Goal: Information Seeking & Learning: Learn about a topic

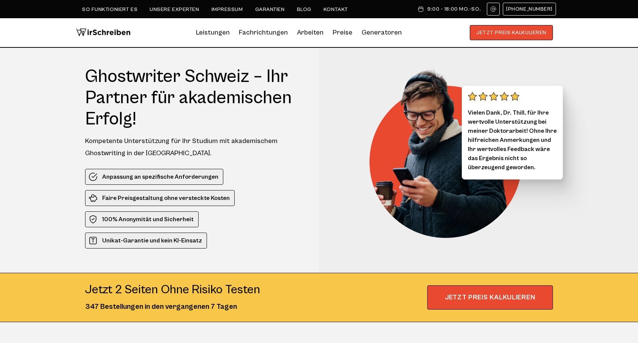
click at [150, 78] on h1 "Ghostwriter Schweiz – Ihr Partner für akademischen Erfolg!" at bounding box center [195, 98] width 220 height 64
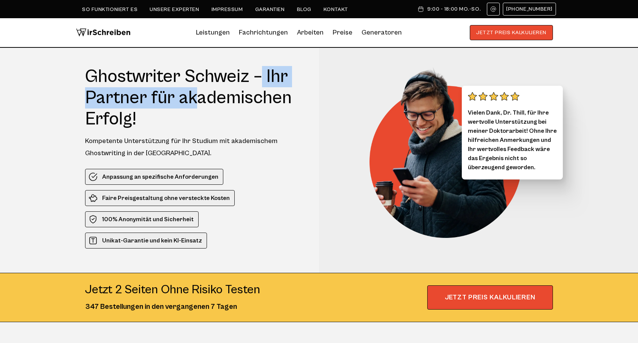
click at [205, 76] on h1 "Ghostwriter Schweiz – Ihr Partner für akademischen Erfolg!" at bounding box center [195, 98] width 220 height 64
copy h1 "Ghostwriter [GEOGRAPHIC_DATA]"
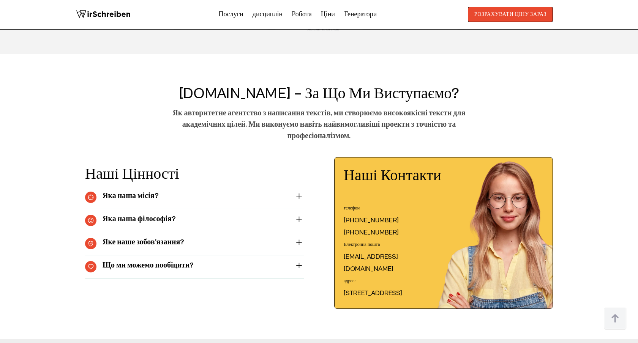
scroll to position [2611, 0]
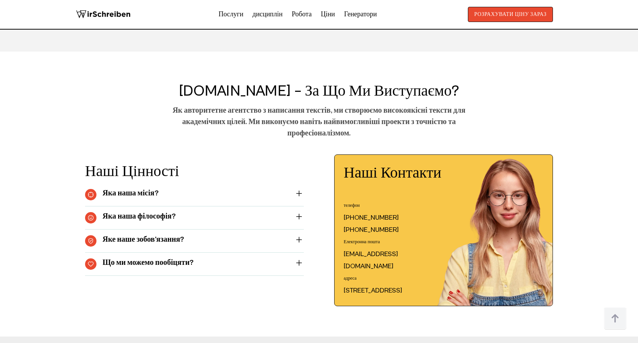
click at [299, 193] on summary "Яка наша місія?" at bounding box center [194, 194] width 219 height 11
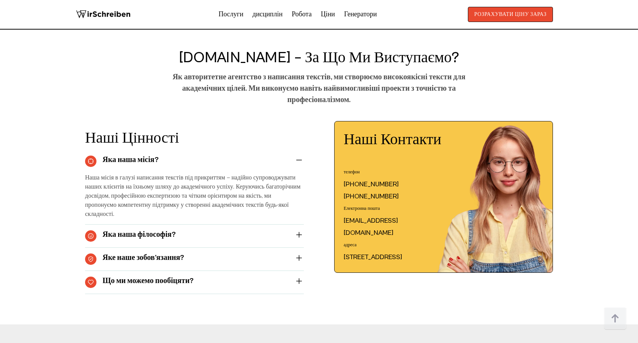
scroll to position [2646, 0]
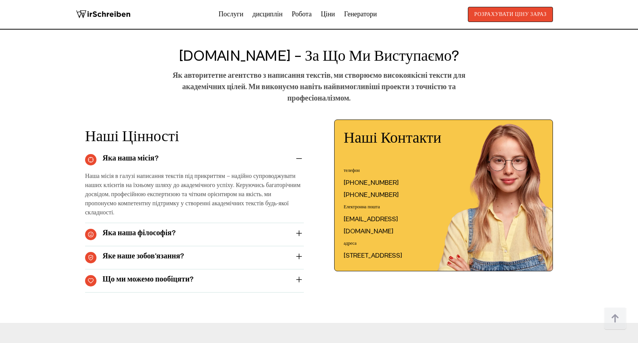
click at [280, 229] on summary "Яка наша філософія?" at bounding box center [194, 234] width 219 height 11
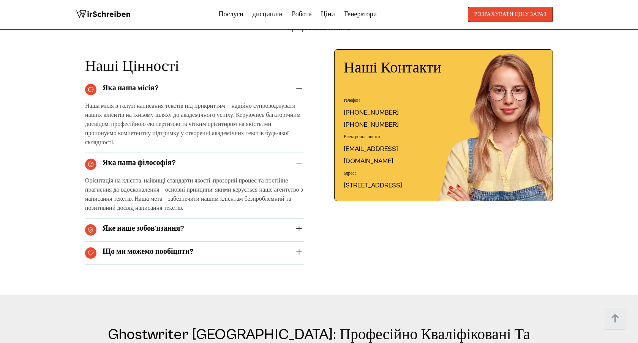
click at [272, 225] on summary "Яке наше зобов'язання?" at bounding box center [194, 229] width 219 height 11
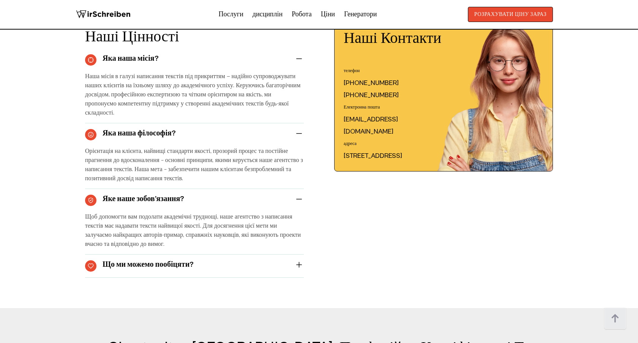
scroll to position [2782, 0]
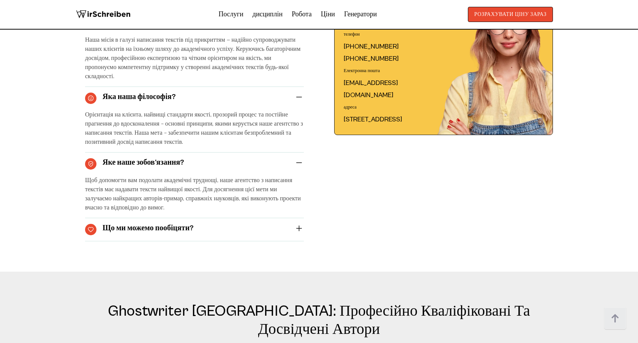
click at [265, 224] on summary "Що ми можемо пообіцяти?" at bounding box center [194, 229] width 219 height 11
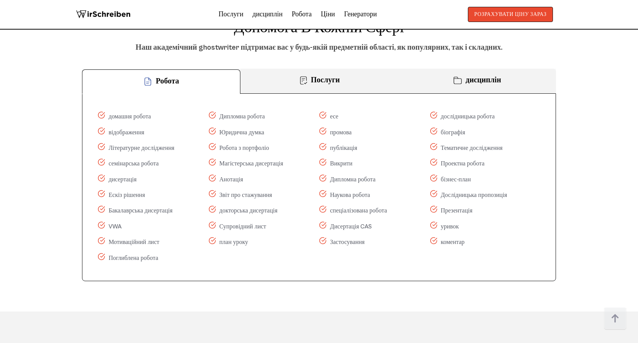
scroll to position [3832, 0]
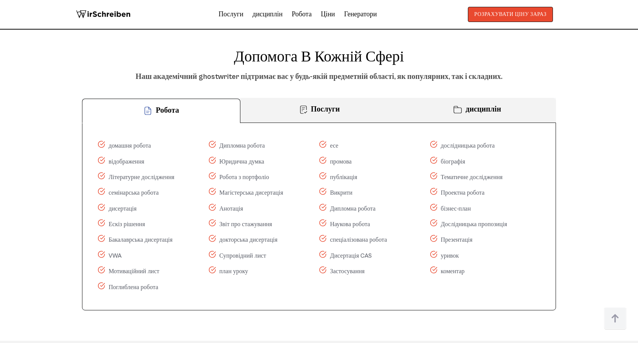
click at [327, 105] on font "Послуги" at bounding box center [325, 109] width 29 height 9
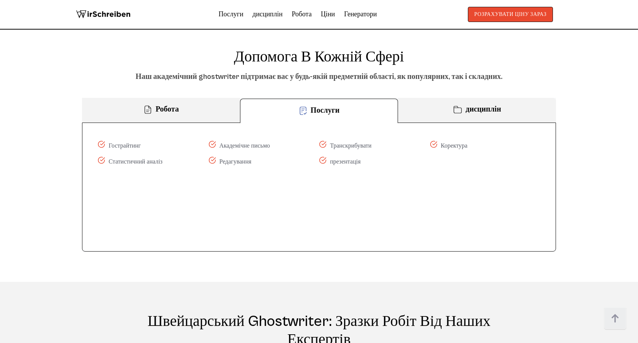
click at [466, 105] on font "дисциплін" at bounding box center [482, 109] width 35 height 9
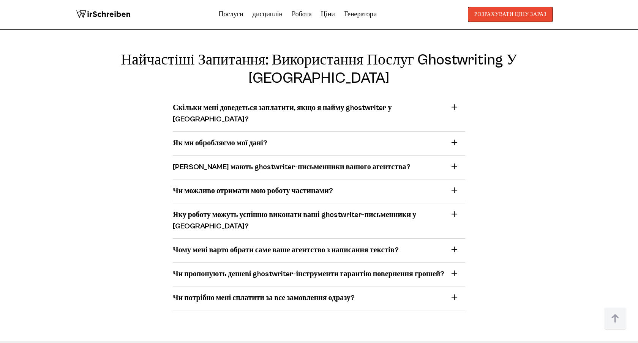
scroll to position [6444, 0]
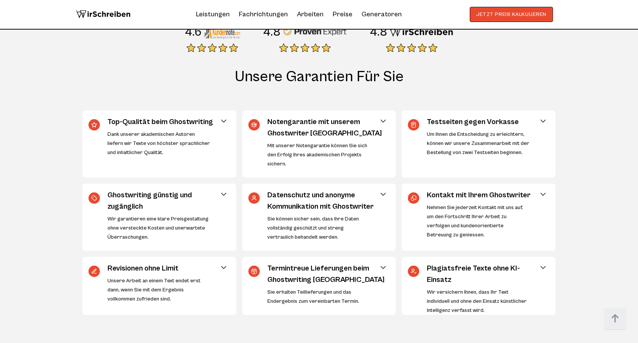
scroll to position [2678, 0]
